Goal: Find specific page/section: Find specific page/section

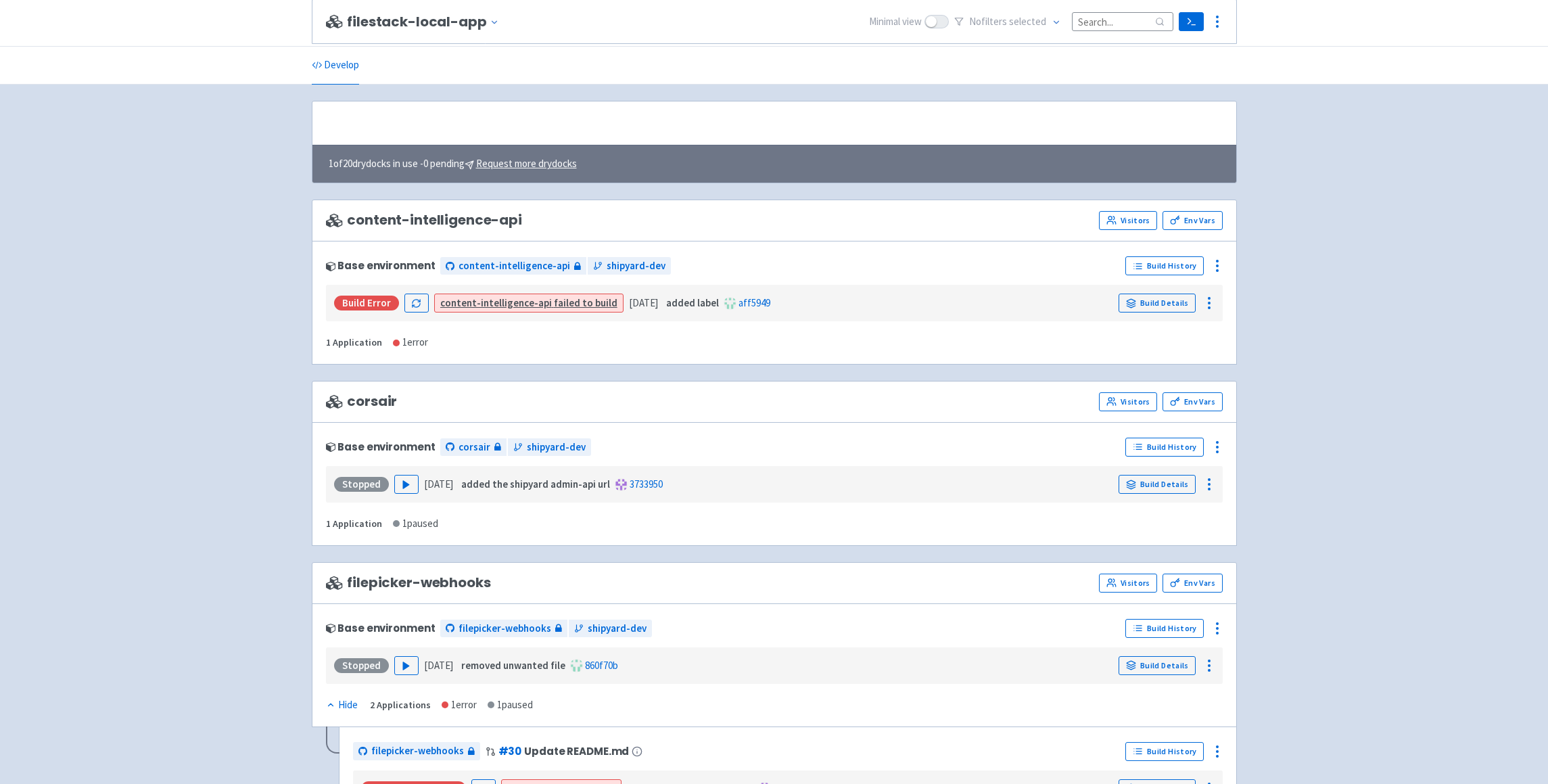
scroll to position [906, 0]
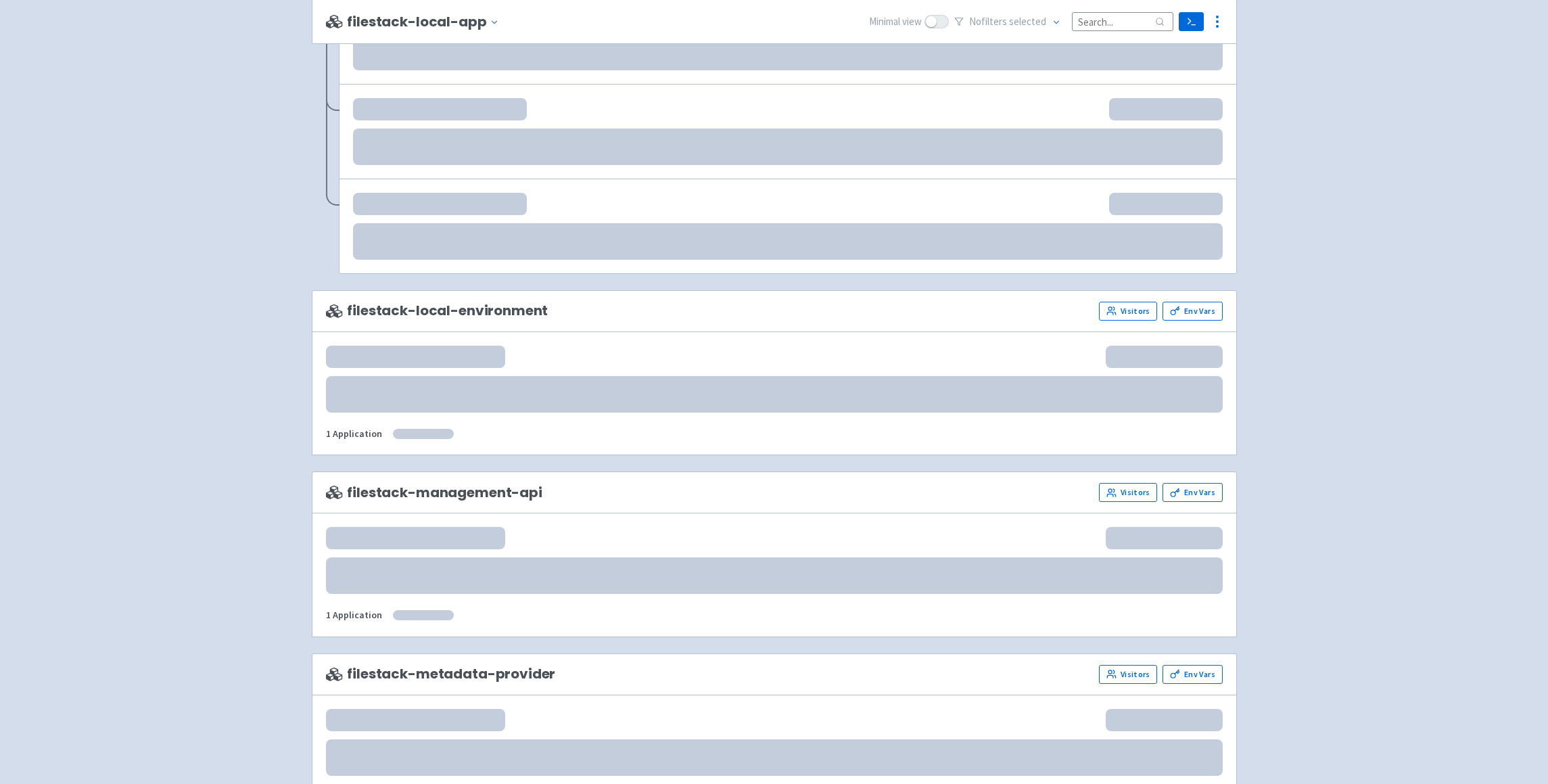
scroll to position [1097, 0]
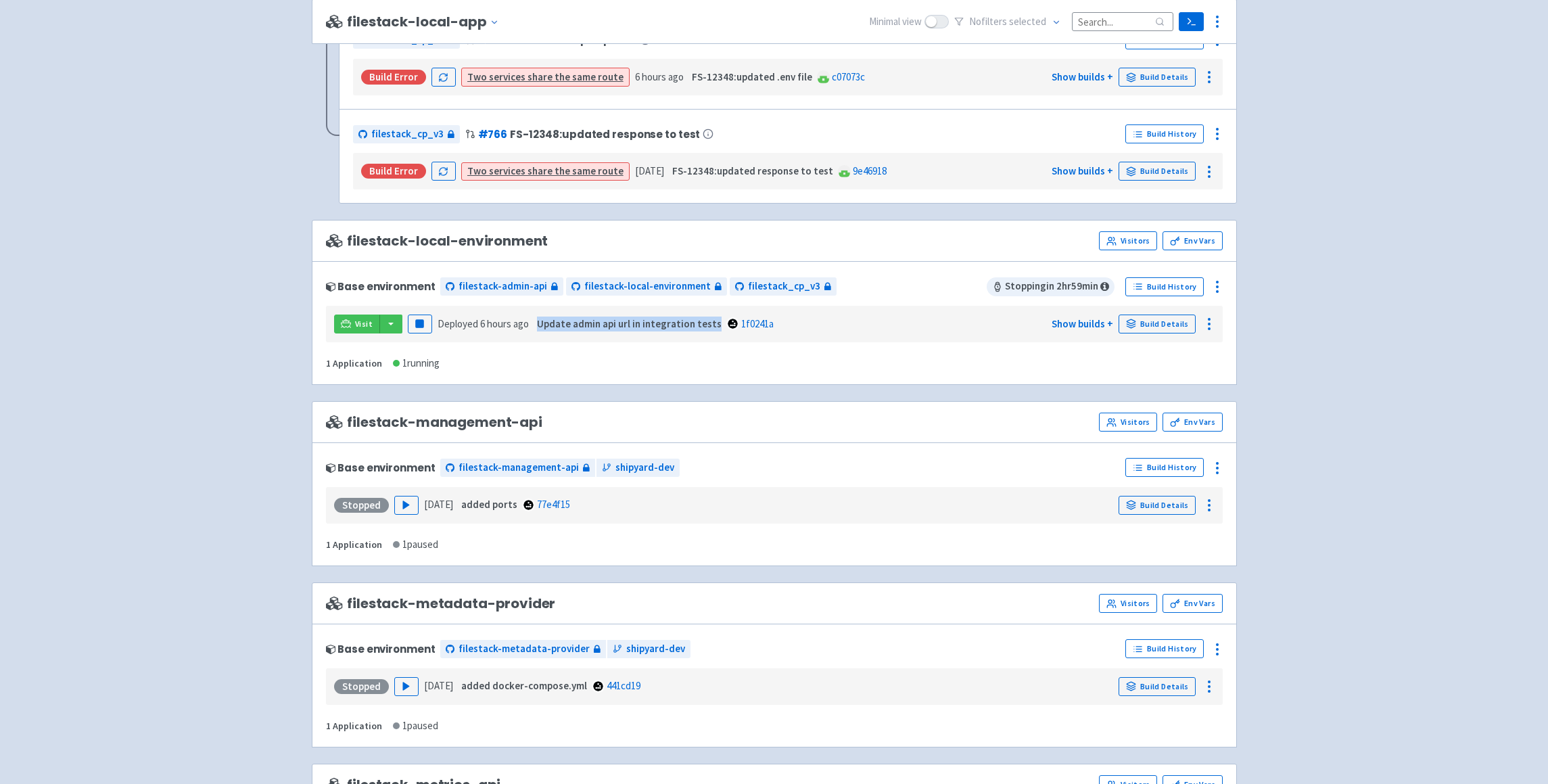
drag, startPoint x: 537, startPoint y: 323, endPoint x: 714, endPoint y: 322, distance: 177.0
click at [714, 322] on span "Update admin api url in integration tests" at bounding box center [629, 324] width 185 height 16
copy strong "Update admin api url in integration tests"
click at [1145, 239] on link "Visitors" at bounding box center [1128, 240] width 58 height 19
